Goal: Task Accomplishment & Management: Manage account settings

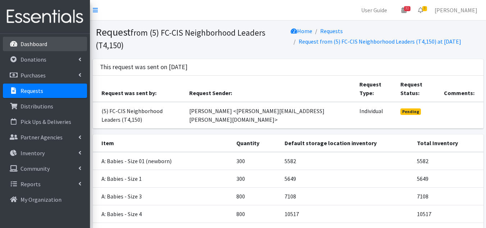
click at [32, 44] on p "Dashboard" at bounding box center [33, 43] width 27 height 7
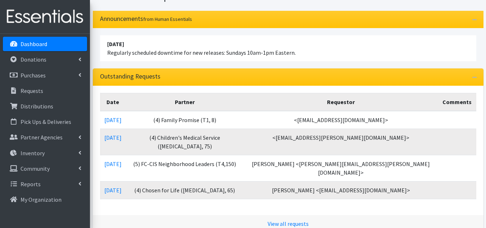
scroll to position [72, 0]
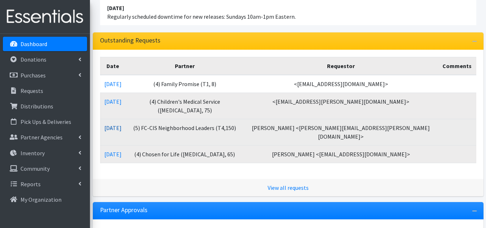
click at [122, 124] on link "09/26/2025" at bounding box center [112, 127] width 17 height 7
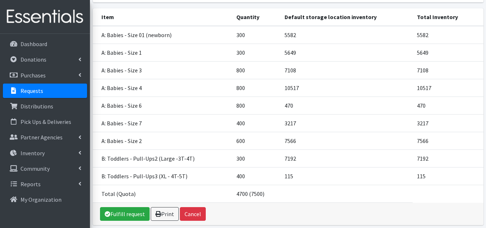
scroll to position [108, 0]
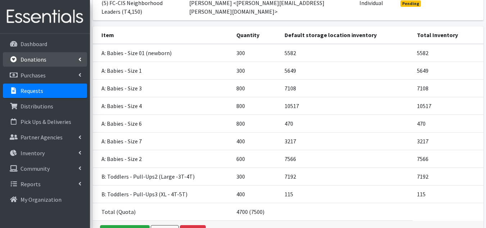
click at [33, 64] on link "Donations" at bounding box center [45, 59] width 84 height 14
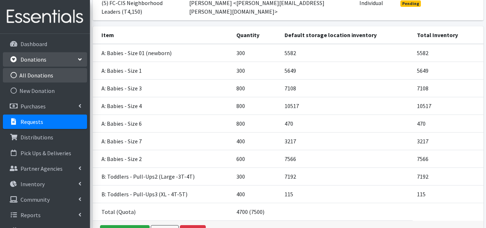
click at [31, 74] on link "All Donations" at bounding box center [45, 75] width 84 height 14
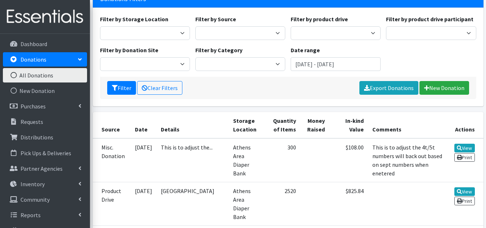
scroll to position [72, 0]
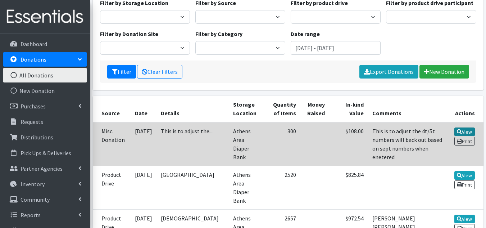
click at [461, 129] on link "View" at bounding box center [464, 131] width 20 height 9
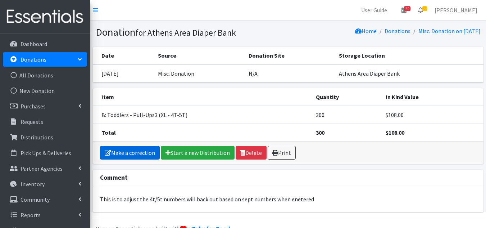
click at [122, 151] on link "Make a correction" at bounding box center [130, 153] width 60 height 14
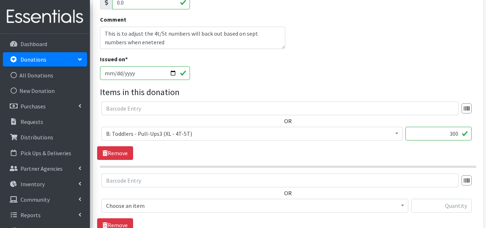
scroll to position [144, 0]
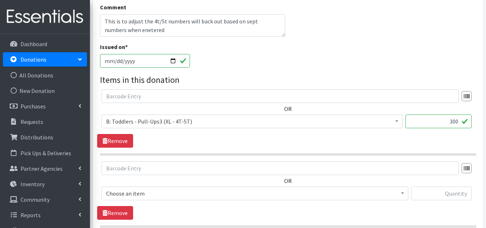
drag, startPoint x: 442, startPoint y: 123, endPoint x: 490, endPoint y: 123, distance: 48.2
click at [485, 123] on html "User Guide 32 32 Pick-ups remaining this week View Calendar 3 3 Requests 0 Part…" at bounding box center [243, 88] width 486 height 464
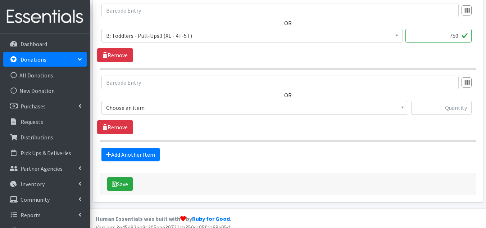
scroll to position [237, 0]
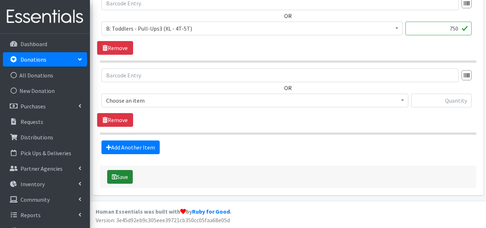
type input "750"
click at [125, 179] on button "Save" at bounding box center [120, 177] width 26 height 14
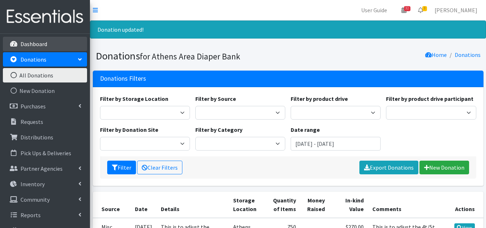
click at [32, 44] on p "Dashboard" at bounding box center [33, 43] width 27 height 7
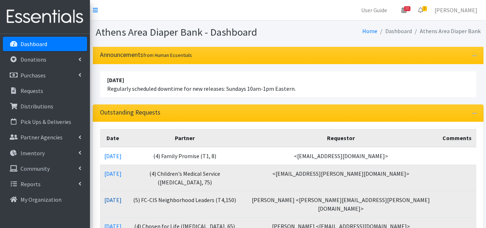
click at [118, 196] on link "[DATE]" at bounding box center [112, 199] width 17 height 7
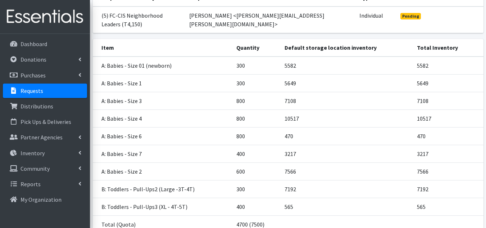
scroll to position [108, 0]
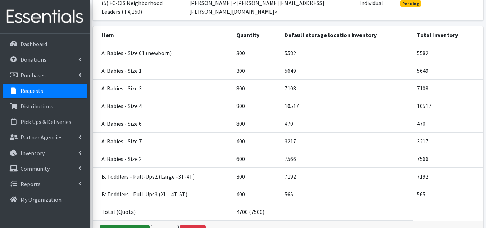
click at [124, 225] on link "Fulfill request" at bounding box center [125, 232] width 50 height 14
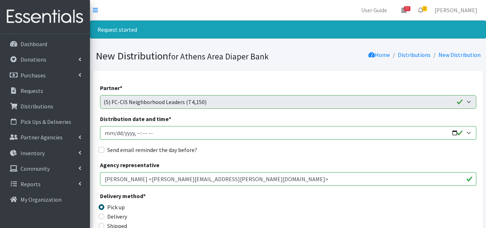
click at [114, 131] on input "Distribution date and time *" at bounding box center [288, 133] width 376 height 14
type input "2025-10-03T10:00"
click at [101, 149] on input "Send email reminder the day before?" at bounding box center [102, 150] width 6 height 6
checkbox input "true"
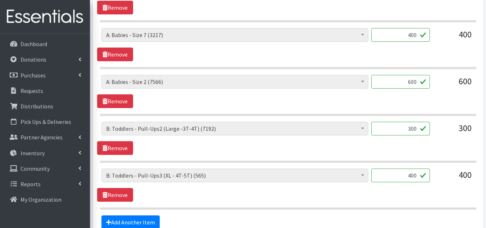
scroll to position [629, 0]
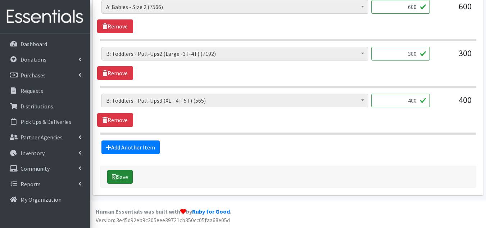
click at [120, 180] on button "Save" at bounding box center [120, 177] width 26 height 14
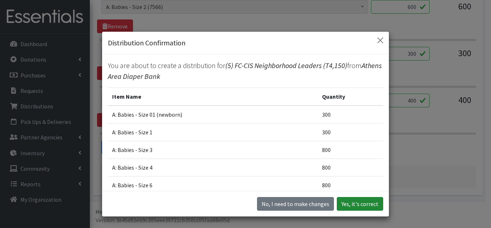
click at [343, 200] on button "Yes, it's correct" at bounding box center [360, 204] width 46 height 14
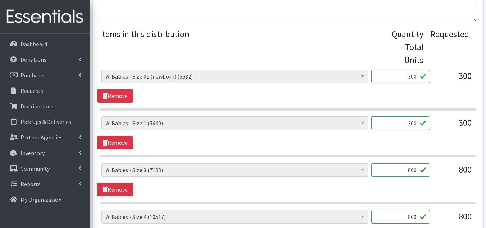
scroll to position [396, 0]
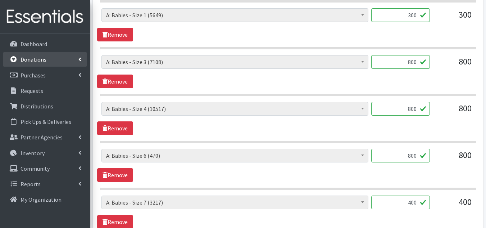
click at [38, 60] on p "Donations" at bounding box center [33, 59] width 26 height 7
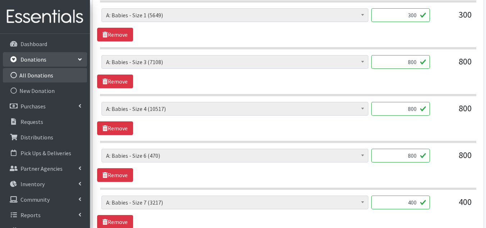
click at [47, 76] on link "All Donations" at bounding box center [45, 75] width 84 height 14
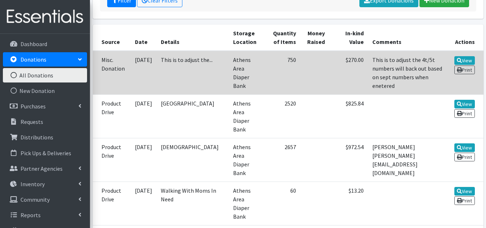
scroll to position [144, 0]
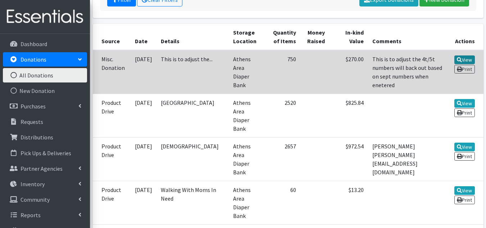
click at [461, 61] on link "View" at bounding box center [464, 59] width 20 height 9
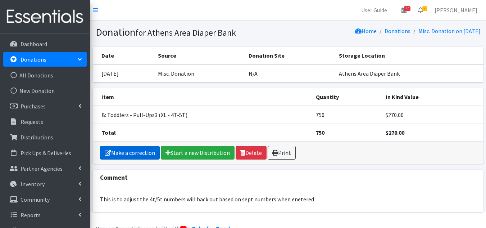
click at [120, 153] on link "Make a correction" at bounding box center [130, 153] width 60 height 14
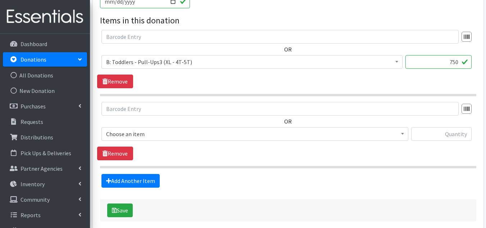
scroll to position [216, 0]
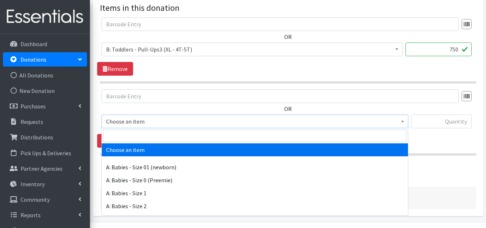
click at [156, 122] on span "Choose an item" at bounding box center [254, 121] width 297 height 10
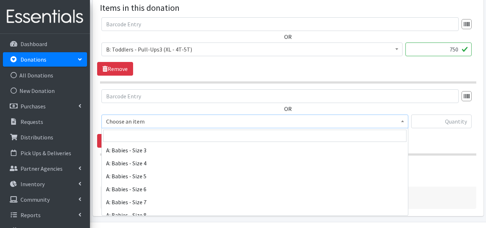
scroll to position [72, 0]
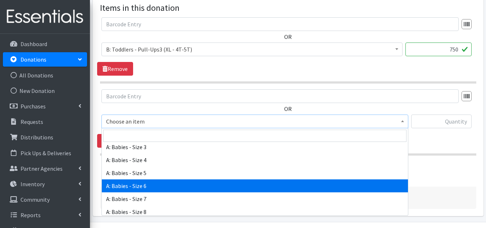
select select "5617"
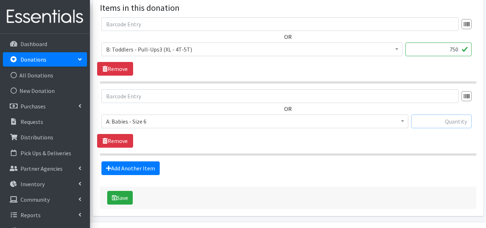
click at [450, 124] on input "text" at bounding box center [441, 121] width 60 height 14
type input "500"
click at [181, 195] on div "Save" at bounding box center [288, 197] width 376 height 22
click at [132, 201] on button "Save" at bounding box center [120, 198] width 26 height 14
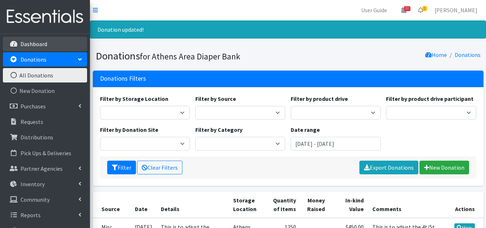
click at [40, 43] on p "Dashboard" at bounding box center [33, 43] width 27 height 7
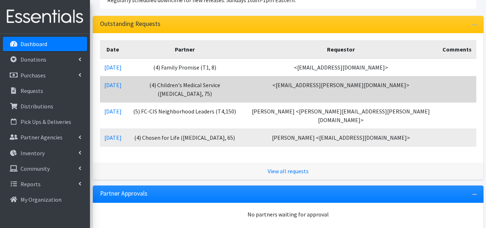
scroll to position [108, 0]
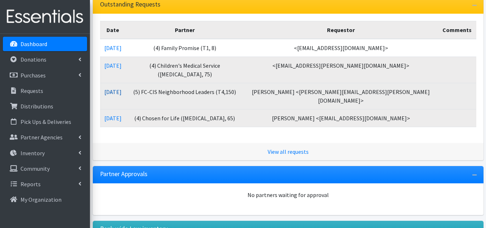
click at [122, 88] on link "[DATE]" at bounding box center [112, 91] width 17 height 7
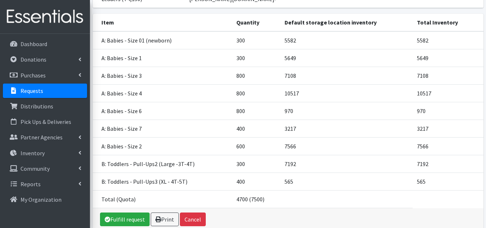
scroll to position [108, 0]
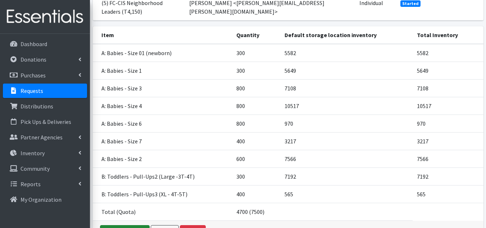
click at [125, 225] on link "Fulfill request" at bounding box center [125, 232] width 50 height 14
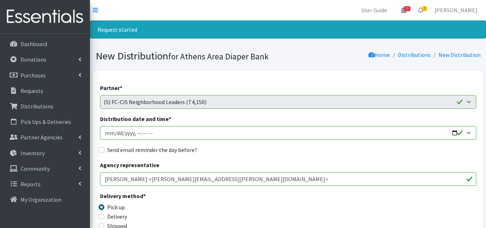
click at [119, 135] on input "Distribution date and time *" at bounding box center [288, 133] width 376 height 14
click at [114, 134] on input "Distribution date and time *" at bounding box center [288, 133] width 376 height 14
type input "2025-10-03T10:00"
click at [101, 151] on input "Send email reminder the day before?" at bounding box center [102, 150] width 6 height 6
checkbox input "true"
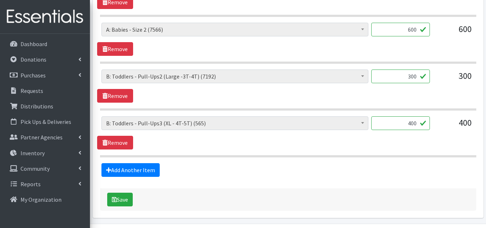
scroll to position [629, 0]
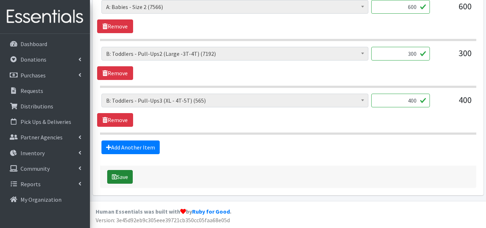
click at [125, 173] on button "Save" at bounding box center [120, 177] width 26 height 14
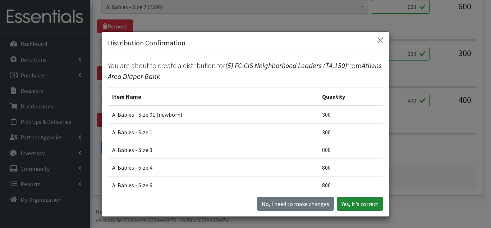
click at [350, 204] on button "Yes, it's correct" at bounding box center [360, 204] width 46 height 14
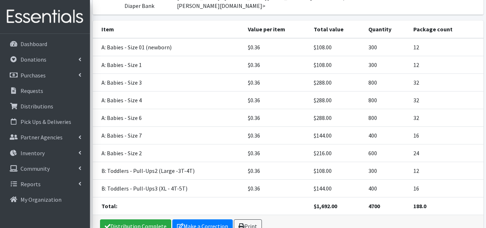
scroll to position [187, 0]
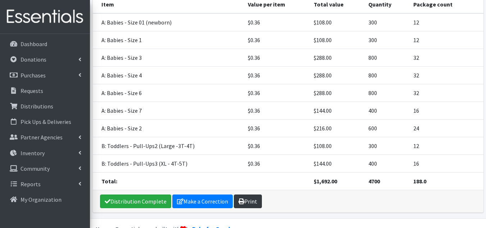
click at [242, 198] on icon at bounding box center [241, 201] width 6 height 6
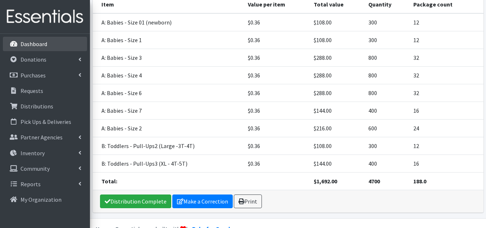
click at [31, 39] on link "Dashboard" at bounding box center [45, 44] width 84 height 14
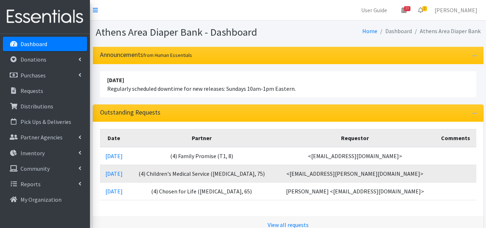
scroll to position [36, 0]
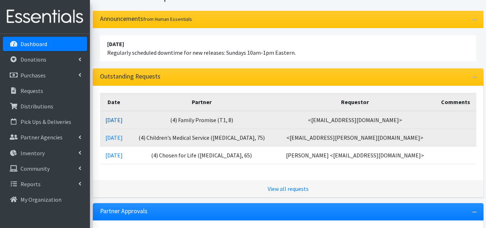
click at [122, 120] on link "[DATE]" at bounding box center [113, 119] width 17 height 7
